Goal: Information Seeking & Learning: Learn about a topic

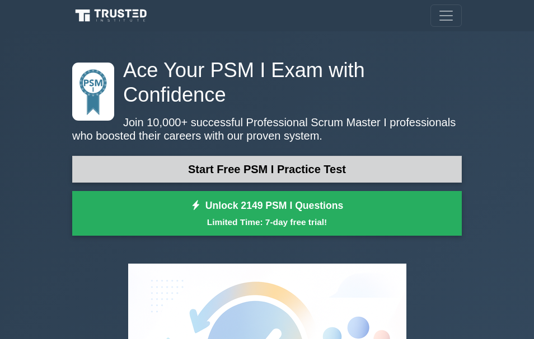
click at [298, 156] on link "Start Free PSM I Practice Test" at bounding box center [266, 169] width 389 height 27
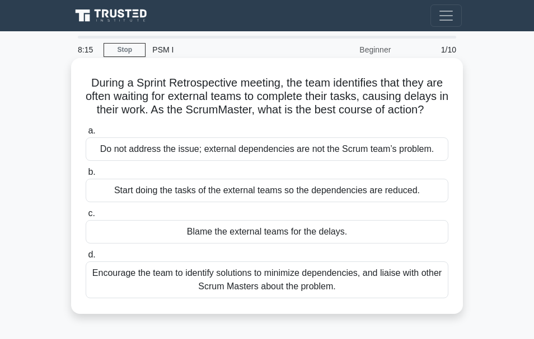
click at [318, 153] on div "Do not address the issue; external dependencies are not the Scrum team’s proble…" at bounding box center [267, 149] width 362 height 23
click at [86, 135] on input "a. Do not address the issue; external dependencies are not the Scrum team’s pro…" at bounding box center [86, 131] width 0 height 7
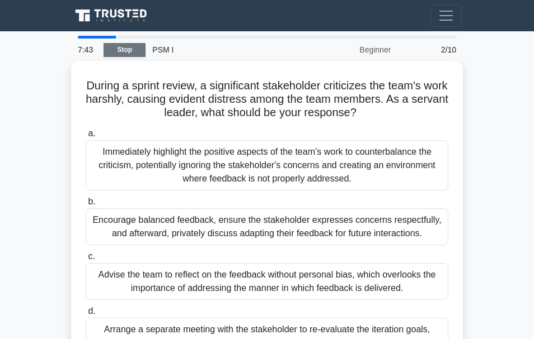
click at [126, 47] on link "Stop" at bounding box center [124, 50] width 42 height 14
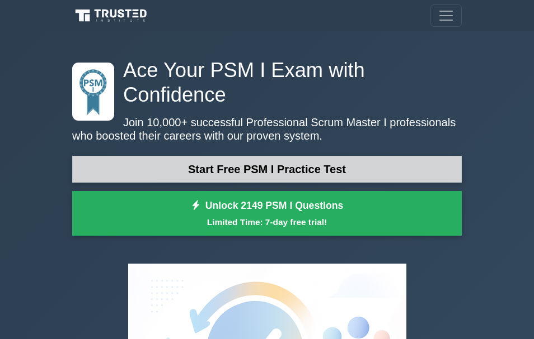
click at [353, 156] on link "Start Free PSM I Practice Test" at bounding box center [266, 169] width 389 height 27
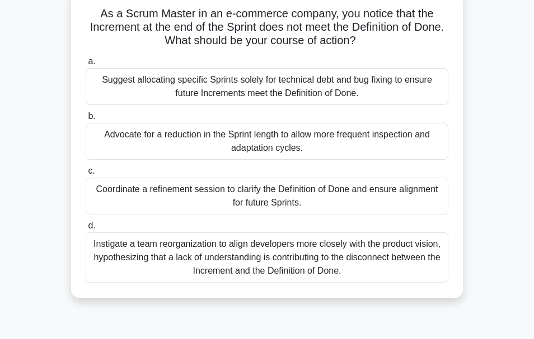
scroll to position [73, 0]
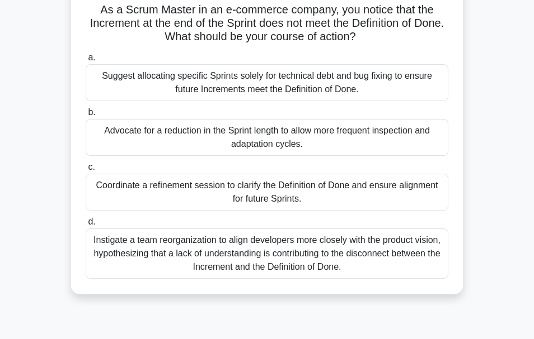
click at [257, 267] on div "Instigate a team reorganization to align developers more closely with the produ…" at bounding box center [267, 254] width 362 height 50
click at [86, 226] on input "d. Instigate a team reorganization to align developers more closely with the pr…" at bounding box center [86, 222] width 0 height 7
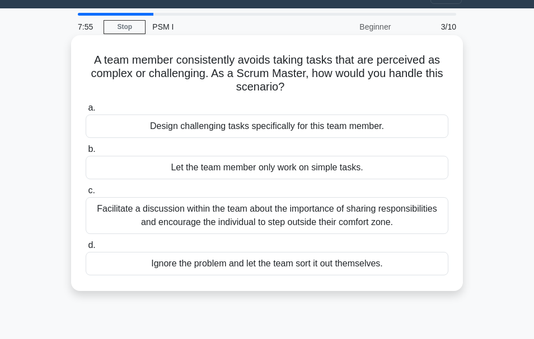
scroll to position [0, 0]
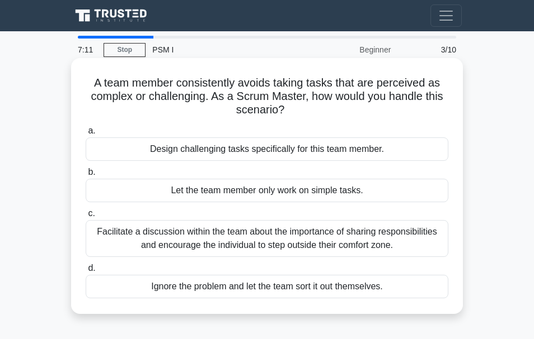
click at [298, 296] on div "Ignore the problem and let the team sort it out themselves." at bounding box center [267, 286] width 362 height 23
click at [86, 272] on input "d. Ignore the problem and let the team sort it out themselves." at bounding box center [86, 268] width 0 height 7
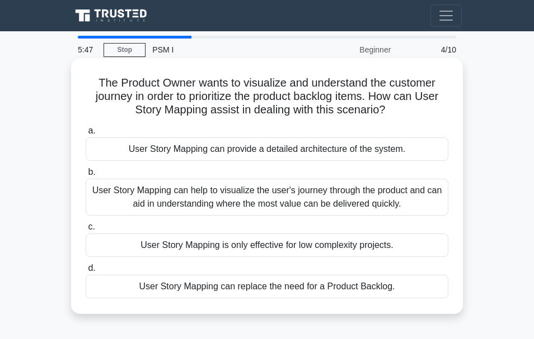
click at [253, 195] on div "User Story Mapping can help to visualize the user's journey through the product…" at bounding box center [267, 197] width 362 height 37
click at [86, 176] on input "b. User Story Mapping can help to visualize the user's journey through the prod…" at bounding box center [86, 172] width 0 height 7
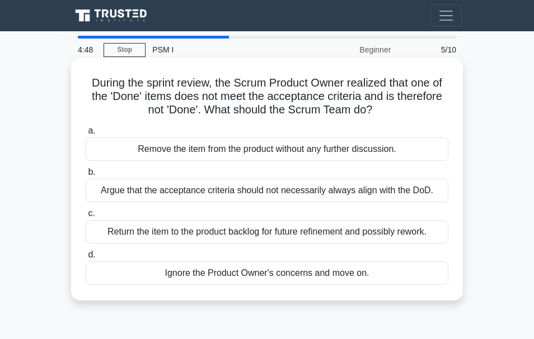
click at [183, 233] on div "Return the item to the product backlog for future refinement and possibly rewor…" at bounding box center [267, 231] width 362 height 23
click at [86, 218] on input "c. Return the item to the product backlog for future refinement and possibly re…" at bounding box center [86, 213] width 0 height 7
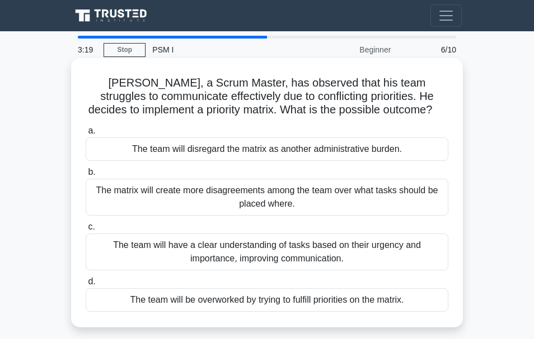
click at [256, 255] on div "The team will have a clear understanding of tasks based on their urgency and im…" at bounding box center [267, 252] width 362 height 37
click at [86, 231] on input "c. The team will have a clear understanding of tasks based on their urgency and…" at bounding box center [86, 227] width 0 height 7
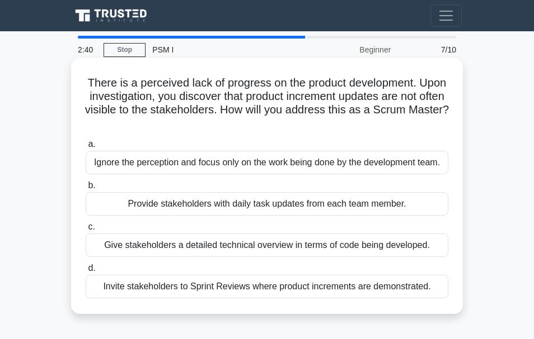
click at [126, 287] on div "Invite stakeholders to Sprint Reviews where product increments are demonstrated." at bounding box center [267, 286] width 362 height 23
click at [86, 272] on input "d. Invite stakeholders to Sprint Reviews where product increments are demonstra…" at bounding box center [86, 268] width 0 height 7
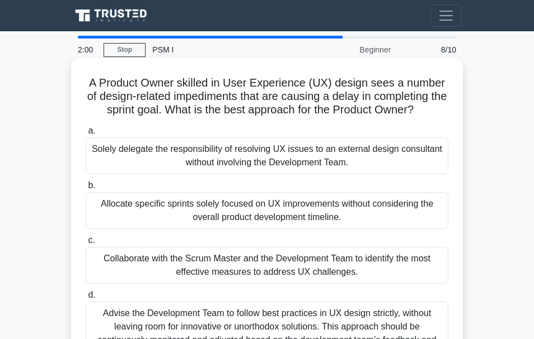
click at [86, 299] on input "d. Advise the Development Team to follow best practices in UX design strictly, …" at bounding box center [86, 295] width 0 height 7
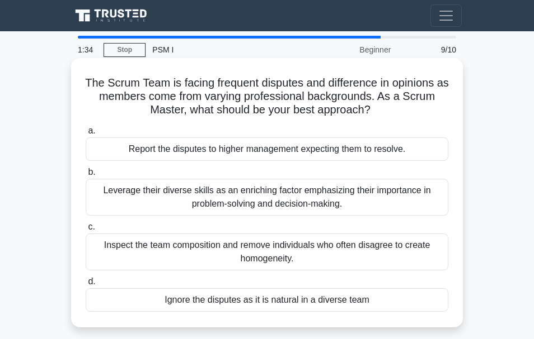
click at [209, 200] on div "Leverage their diverse skills as an enriching factor emphasizing their importan…" at bounding box center [267, 197] width 362 height 37
click at [86, 176] on input "b. Leverage their diverse skills as an enriching factor emphasizing their impor…" at bounding box center [86, 172] width 0 height 7
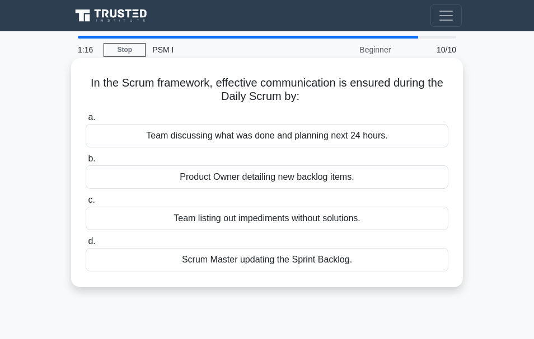
click at [205, 136] on div "Team discussing what was done and planning next 24 hours." at bounding box center [267, 135] width 362 height 23
click at [86, 121] on input "a. Team discussing what was done and planning next 24 hours." at bounding box center [86, 117] width 0 height 7
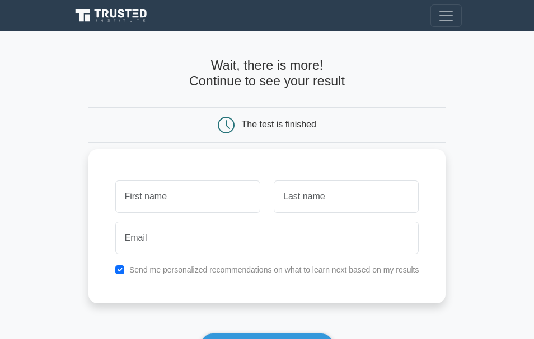
click at [158, 206] on input "text" at bounding box center [187, 197] width 145 height 32
type input "Grace"
click at [309, 194] on input "text" at bounding box center [345, 197] width 145 height 32
type input "Akanwo"
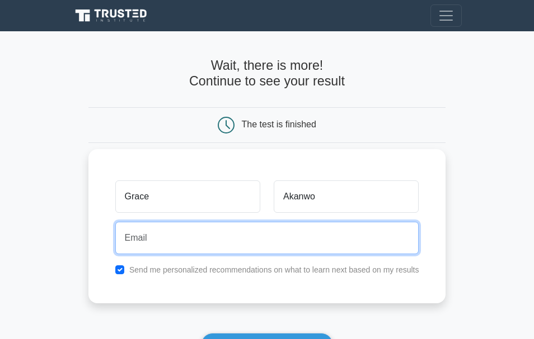
click at [259, 243] on input "email" at bounding box center [267, 238] width 304 height 32
type input "toluwaniakanwo@gmail.com"
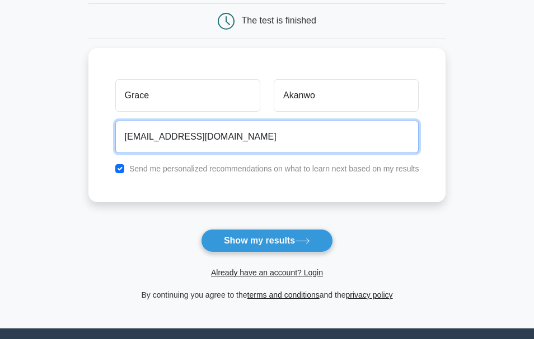
scroll to position [108, 0]
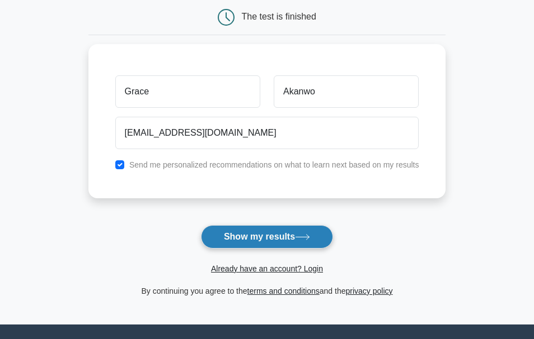
click at [280, 234] on button "Show my results" at bounding box center [267, 236] width 132 height 23
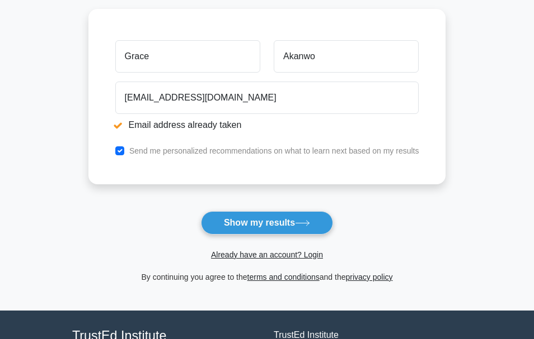
scroll to position [186, 0]
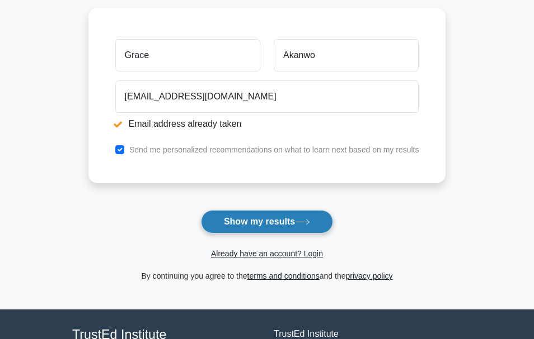
click at [287, 224] on button "Show my results" at bounding box center [267, 221] width 132 height 23
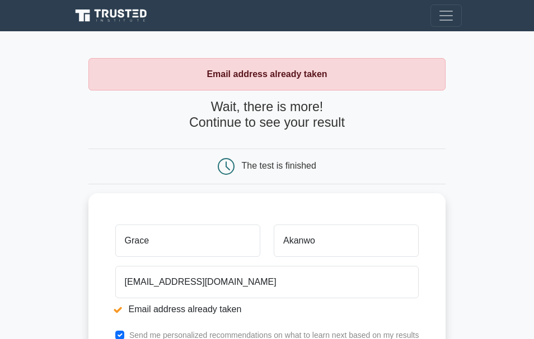
drag, startPoint x: 532, startPoint y: 145, endPoint x: 537, endPoint y: 172, distance: 27.3
click at [533, 172] on html "Register Email address already taken" at bounding box center [267, 309] width 534 height 619
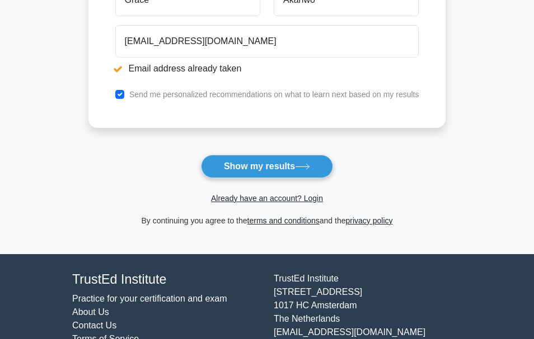
scroll to position [244, 0]
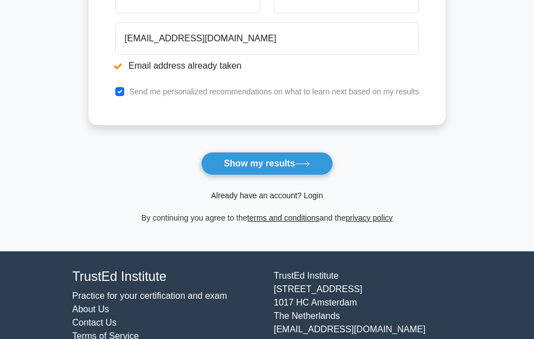
click at [312, 196] on link "Already have an account? Login" at bounding box center [267, 195] width 112 height 9
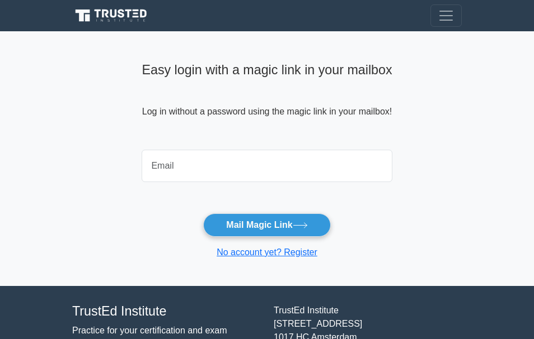
click at [259, 171] on input "email" at bounding box center [266, 166] width 250 height 32
type input "[EMAIL_ADDRESS][DOMAIN_NAME]"
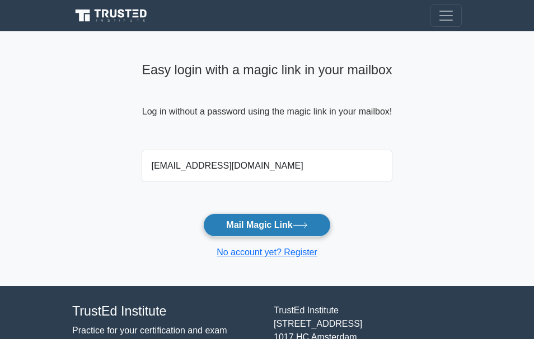
click at [265, 231] on button "Mail Magic Link" at bounding box center [266, 225] width 127 height 23
